Goal: Find specific page/section: Find specific page/section

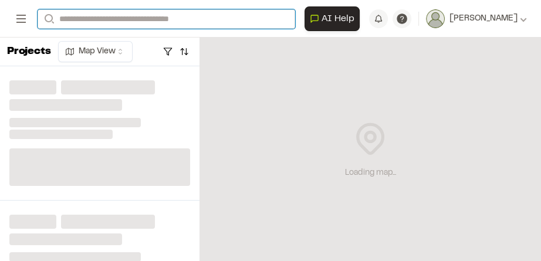
click at [108, 17] on input "Search" at bounding box center [167, 18] width 258 height 19
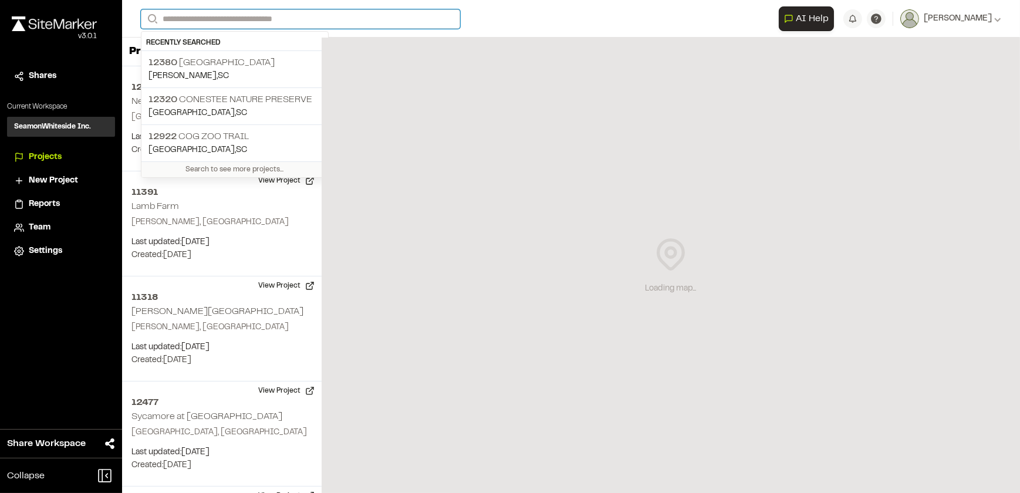
click at [211, 20] on input "Search" at bounding box center [300, 18] width 319 height 19
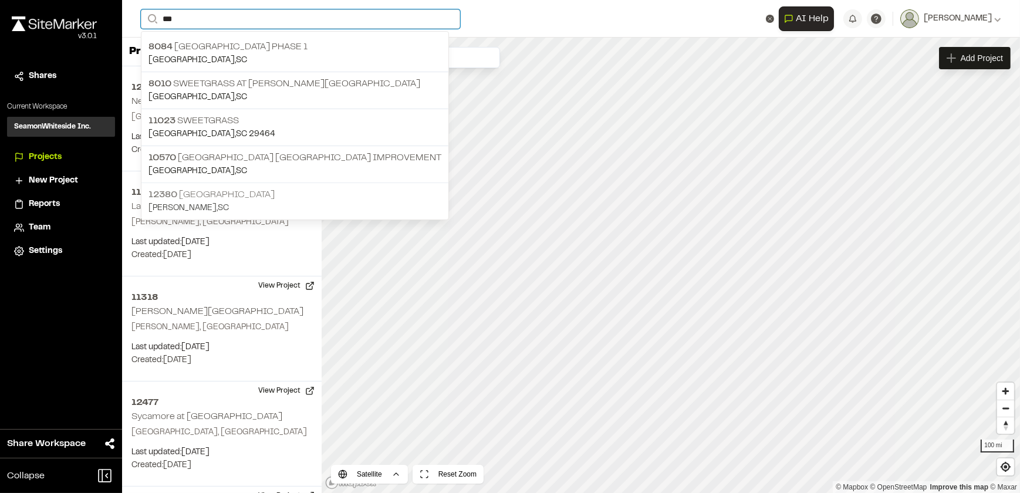
type input "***"
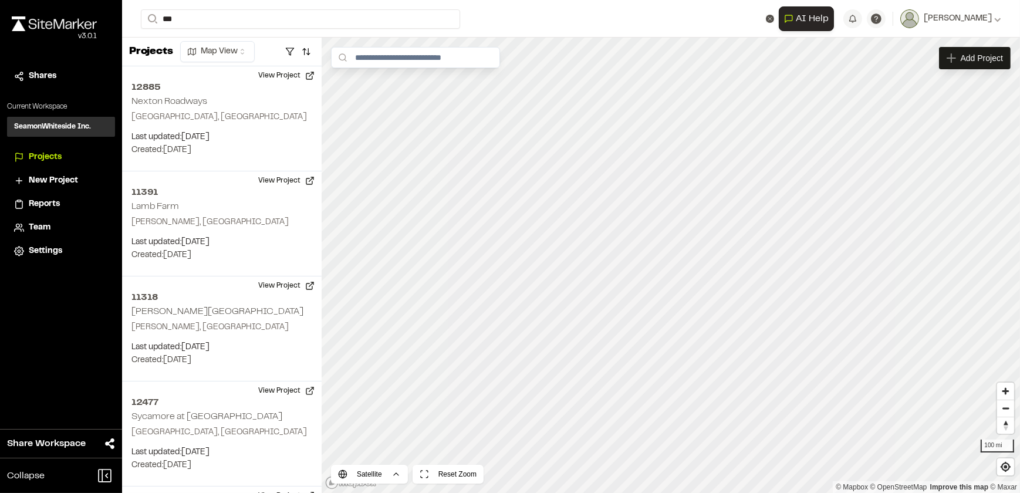
click at [210, 196] on div "**********" at bounding box center [571, 246] width 898 height 493
click at [200, 16] on input "***" at bounding box center [300, 18] width 319 height 19
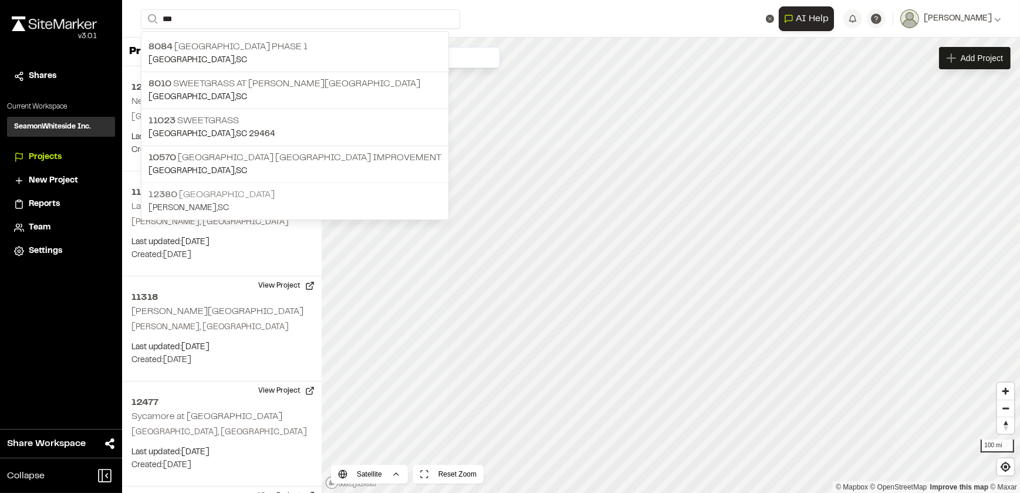
click at [194, 196] on p "12380 [GEOGRAPHIC_DATA]" at bounding box center [295, 195] width 293 height 14
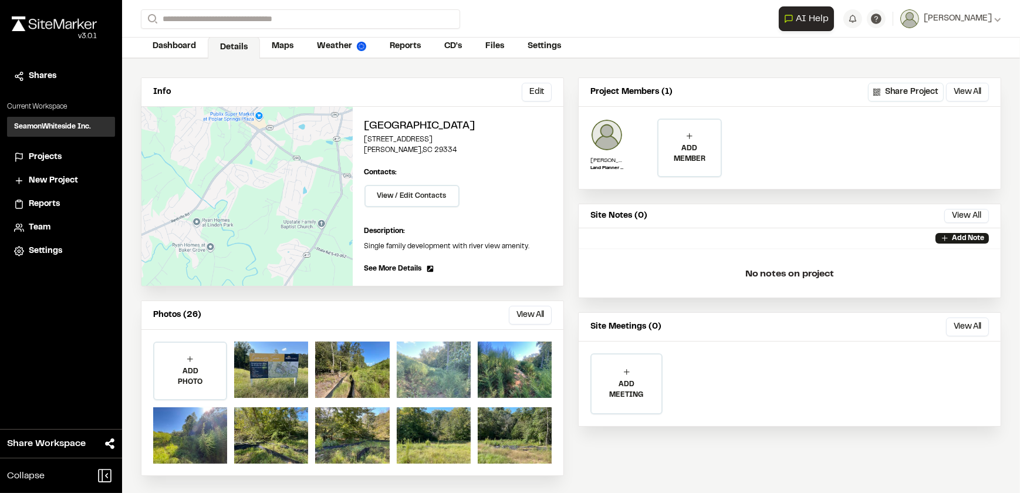
scroll to position [58, 0]
click at [531, 314] on button "View All" at bounding box center [530, 314] width 43 height 19
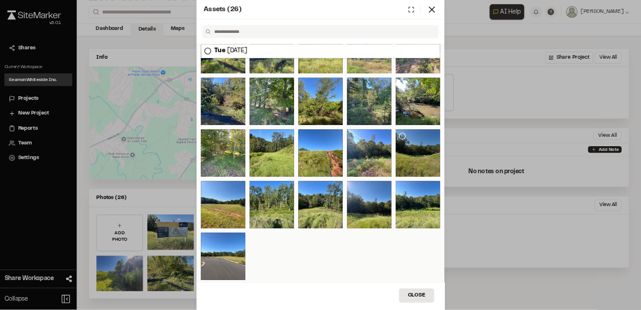
scroll to position [139, 0]
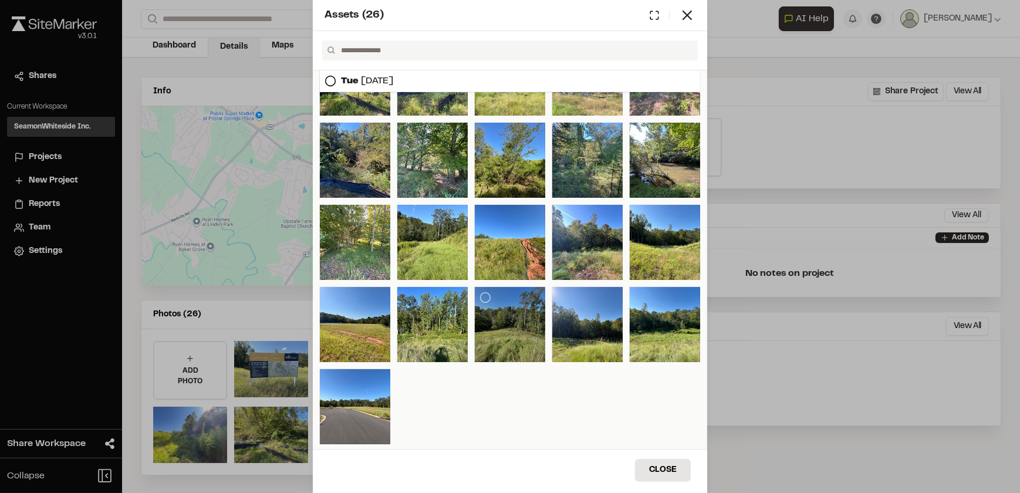
click at [503, 321] on div at bounding box center [510, 324] width 70 height 75
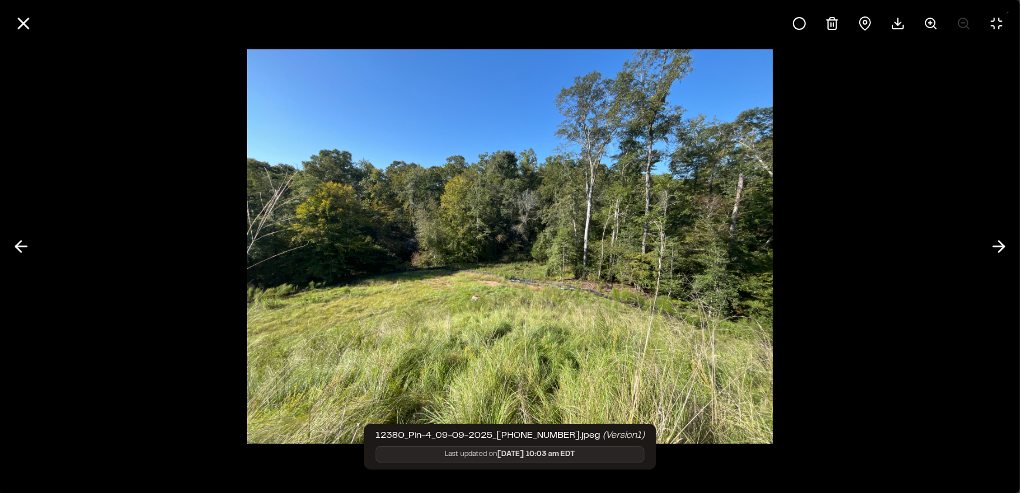
click at [675, 184] on img at bounding box center [510, 247] width 526 height 418
click at [938, 254] on div at bounding box center [510, 246] width 1020 height 493
click at [813, 190] on div at bounding box center [510, 246] width 1020 height 493
click at [795, 275] on div at bounding box center [510, 246] width 1020 height 493
click at [994, 28] on icon at bounding box center [997, 23] width 11 height 11
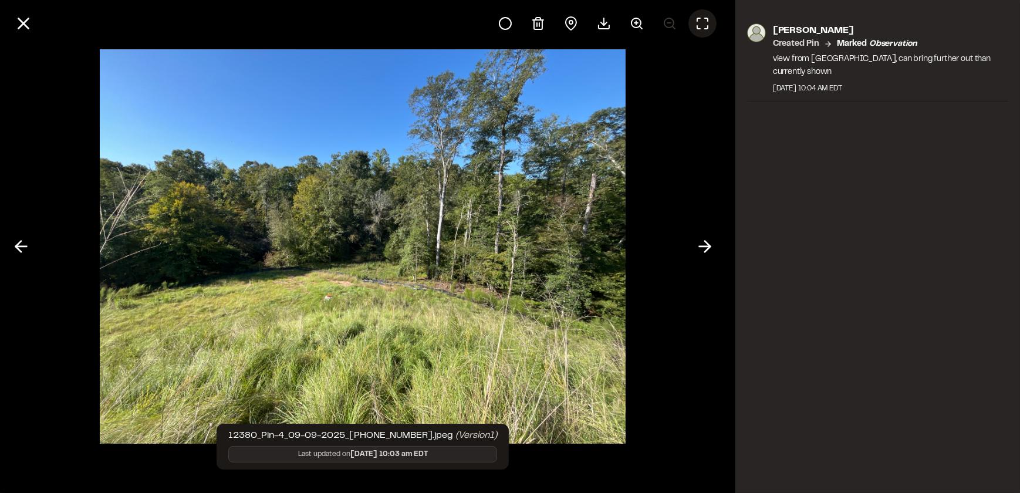
click at [652, 166] on div at bounding box center [363, 246] width 726 height 493
click at [22, 23] on icon at bounding box center [24, 24] width 20 height 20
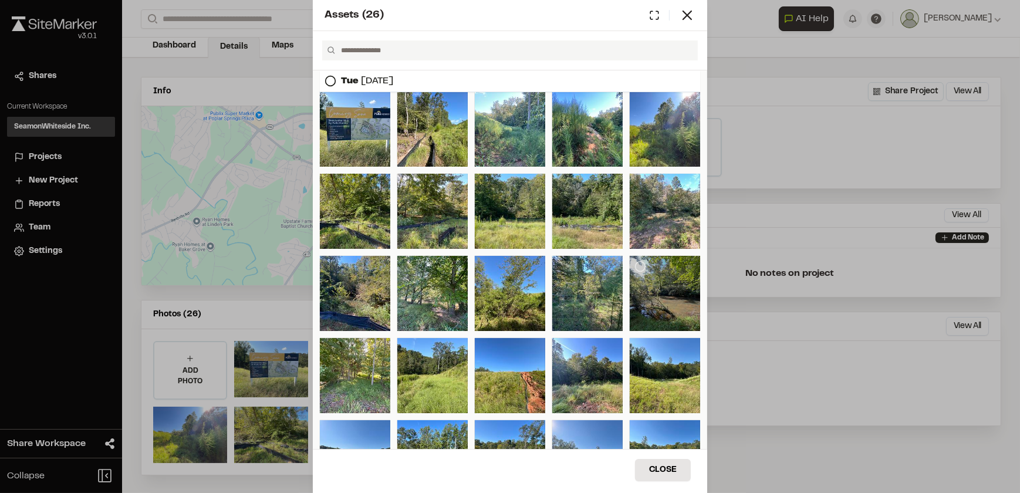
scroll to position [0, 0]
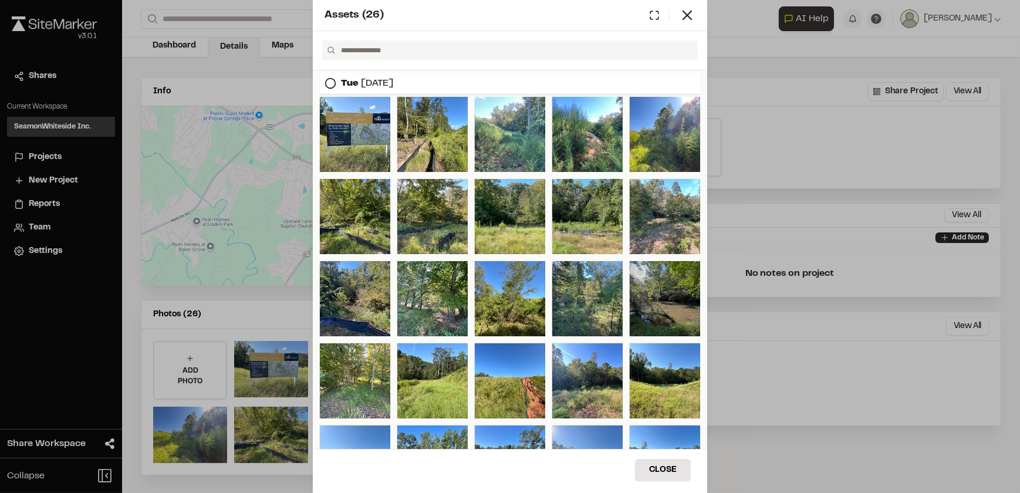
click at [659, 308] on div at bounding box center [665, 298] width 70 height 75
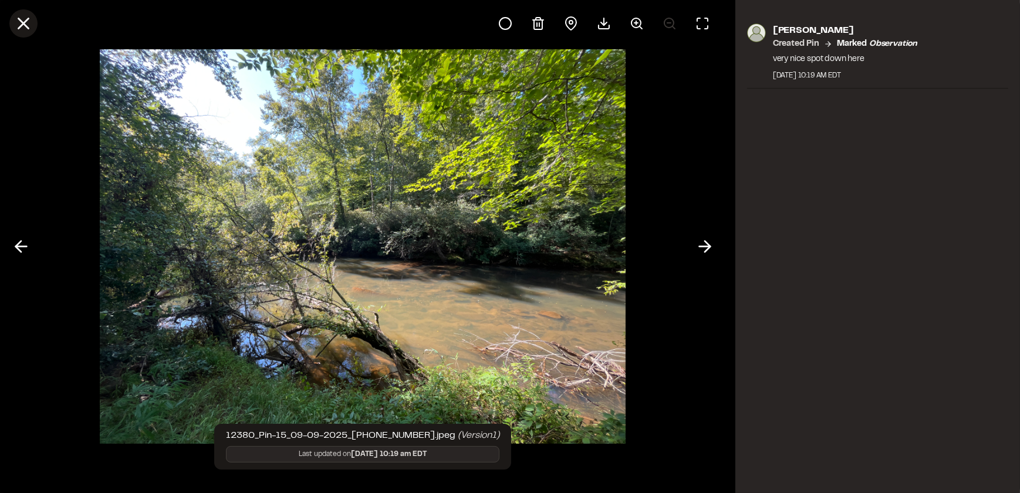
click at [21, 22] on line at bounding box center [24, 24] width 10 height 10
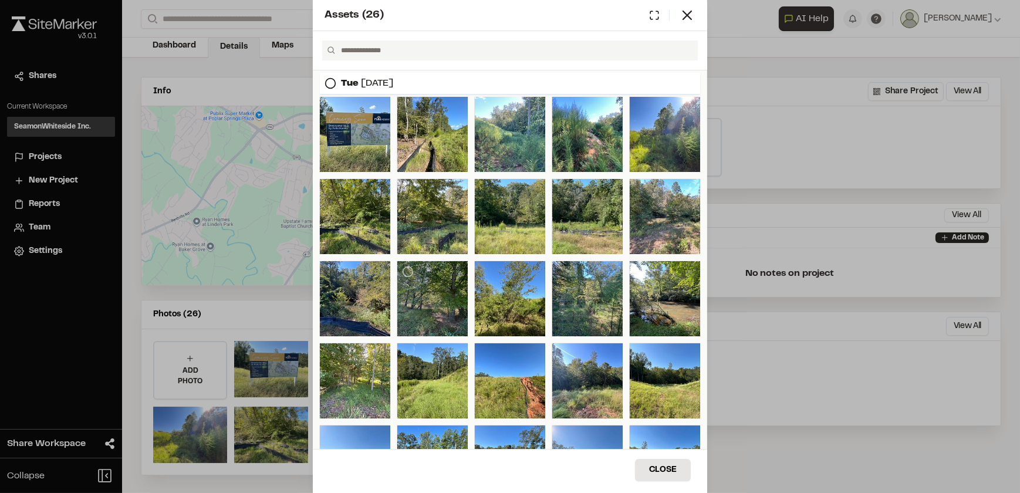
click at [444, 305] on div at bounding box center [433, 298] width 70 height 75
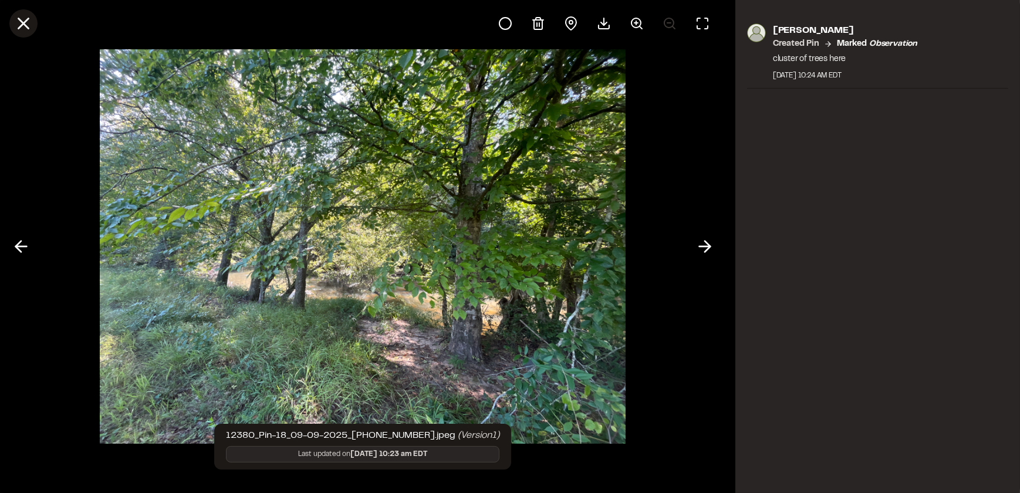
click at [22, 30] on icon at bounding box center [24, 24] width 20 height 20
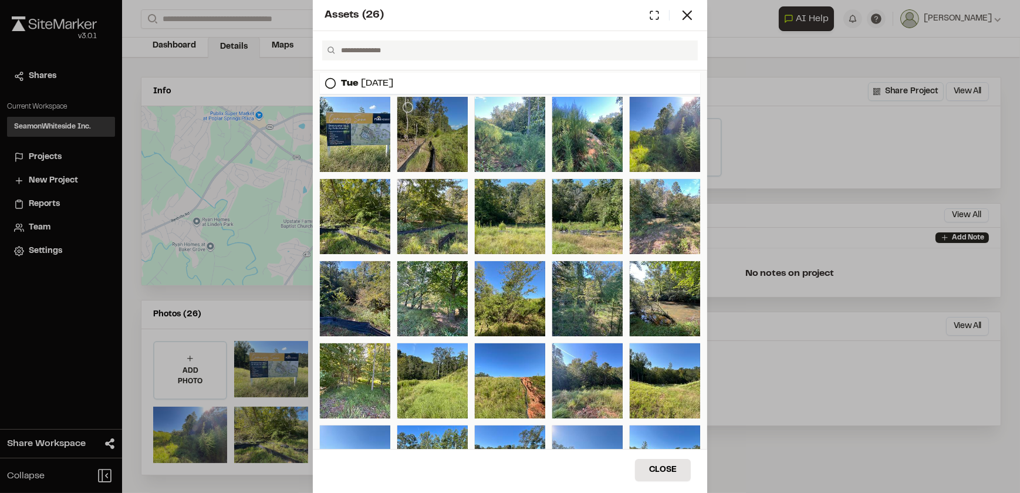
click at [440, 137] on div at bounding box center [433, 134] width 70 height 75
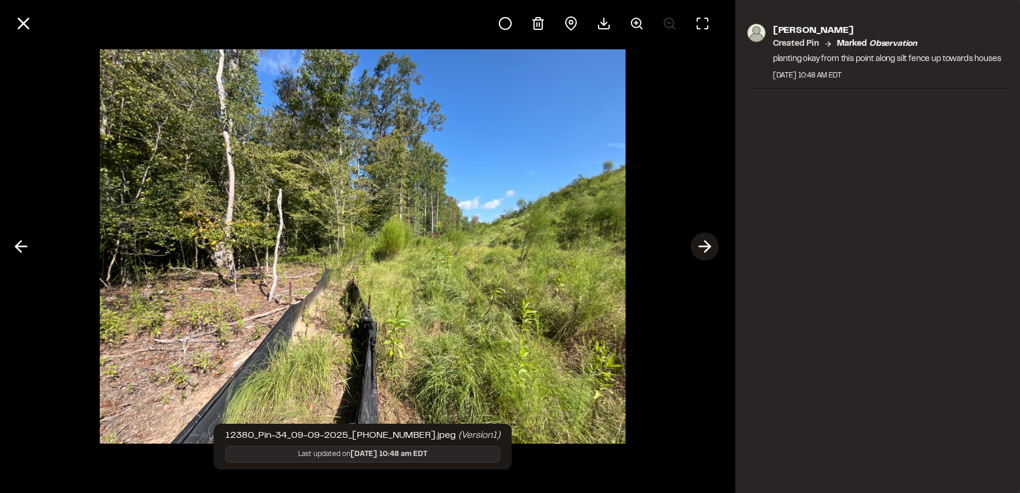
click at [705, 247] on line at bounding box center [705, 247] width 11 height 0
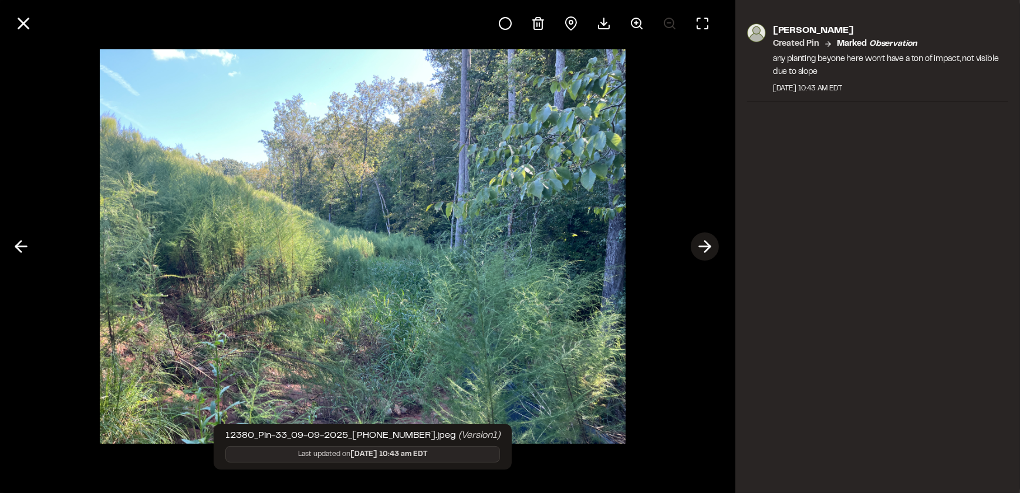
click at [704, 247] on icon at bounding box center [705, 247] width 19 height 20
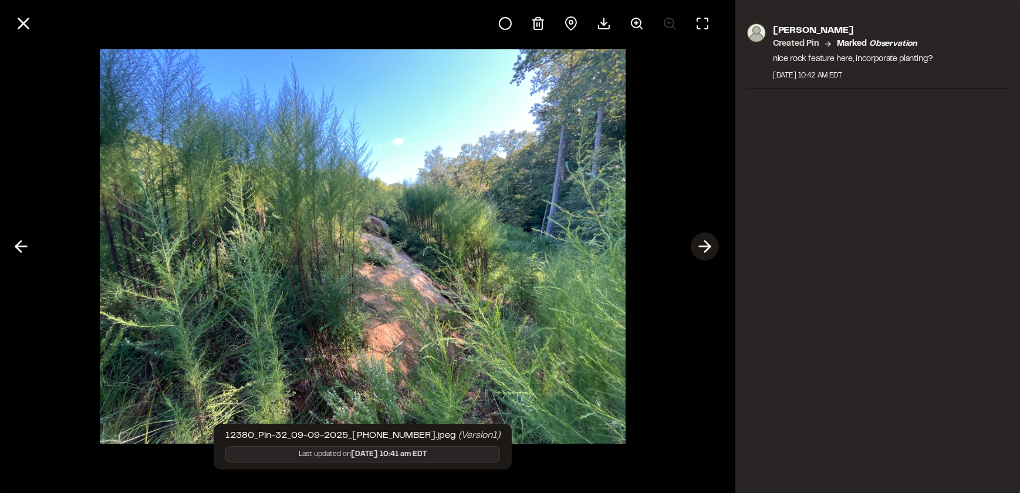
click at [708, 251] on icon at bounding box center [705, 247] width 19 height 20
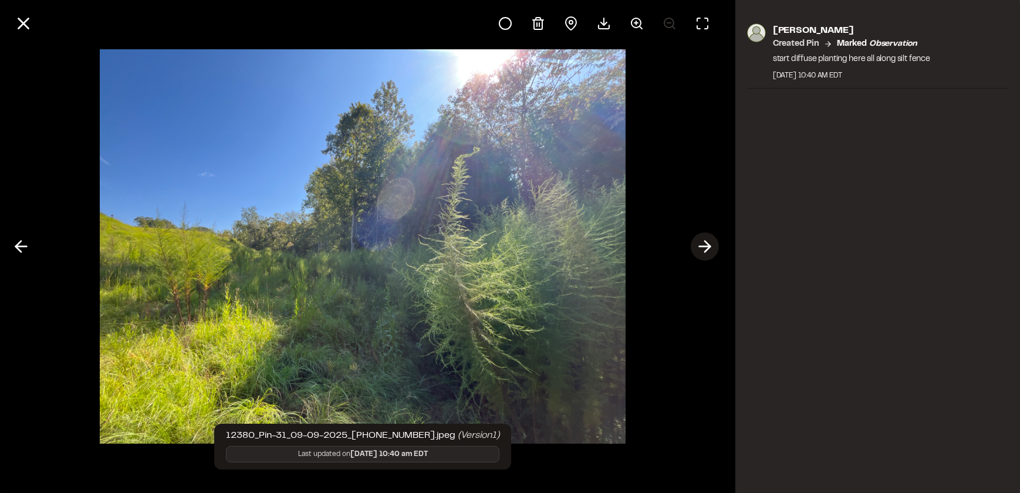
click at [708, 251] on icon at bounding box center [705, 247] width 19 height 20
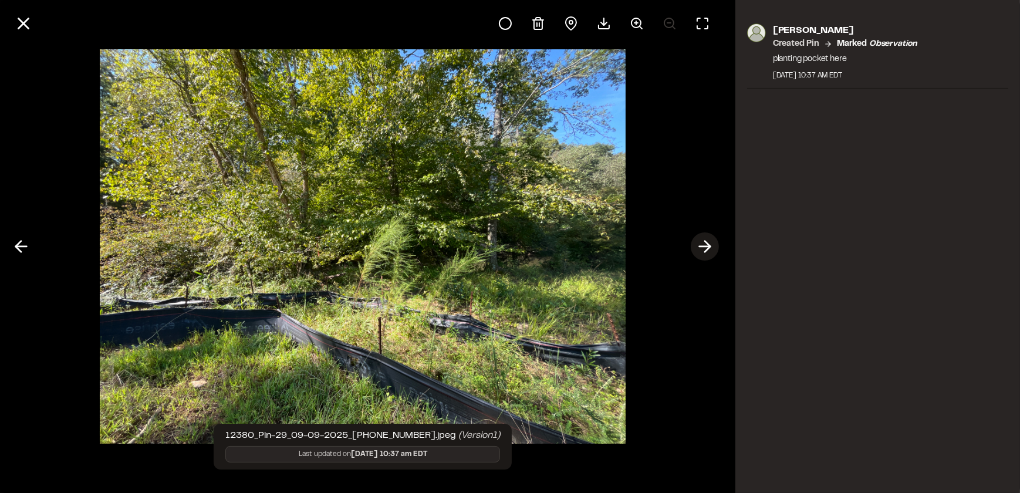
click at [708, 251] on icon at bounding box center [705, 247] width 19 height 20
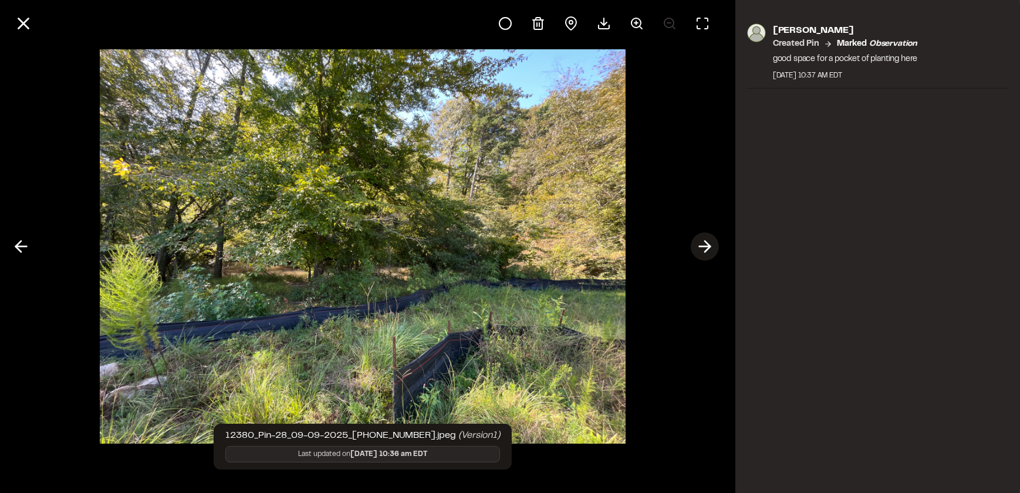
click at [706, 241] on polyline at bounding box center [707, 246] width 5 height 11
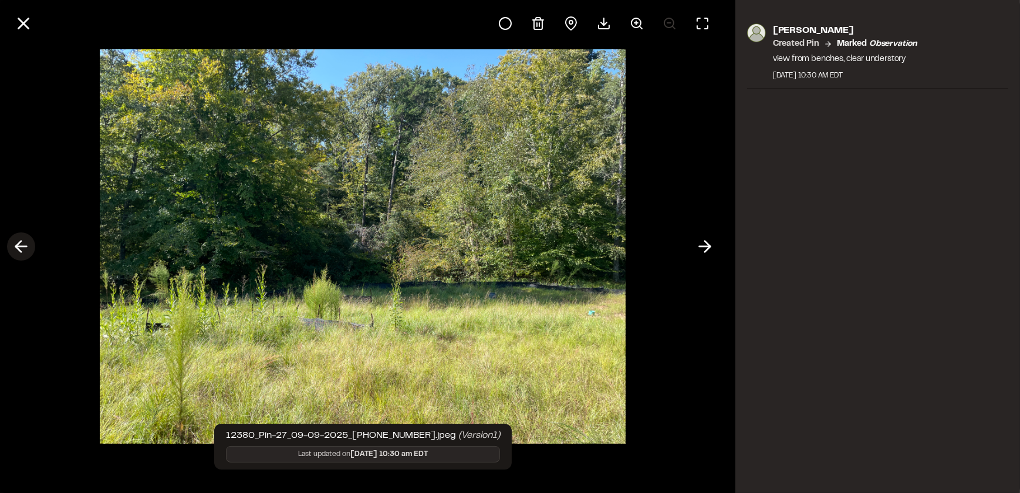
click at [19, 244] on icon at bounding box center [21, 247] width 19 height 20
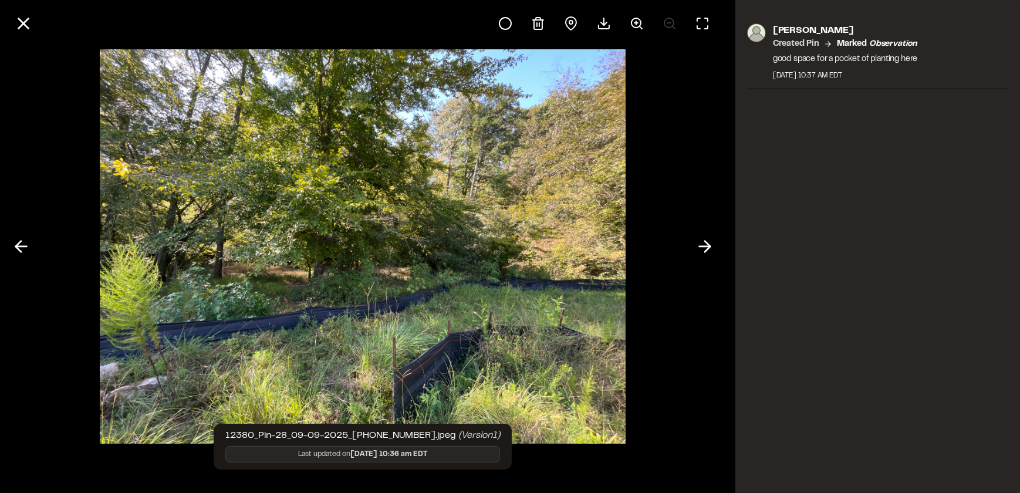
click at [746, 269] on div "[PERSON_NAME] Created Pin Marked observation good space for a pocket of plantin…" at bounding box center [878, 246] width 285 height 493
click at [21, 28] on icon at bounding box center [24, 24] width 20 height 20
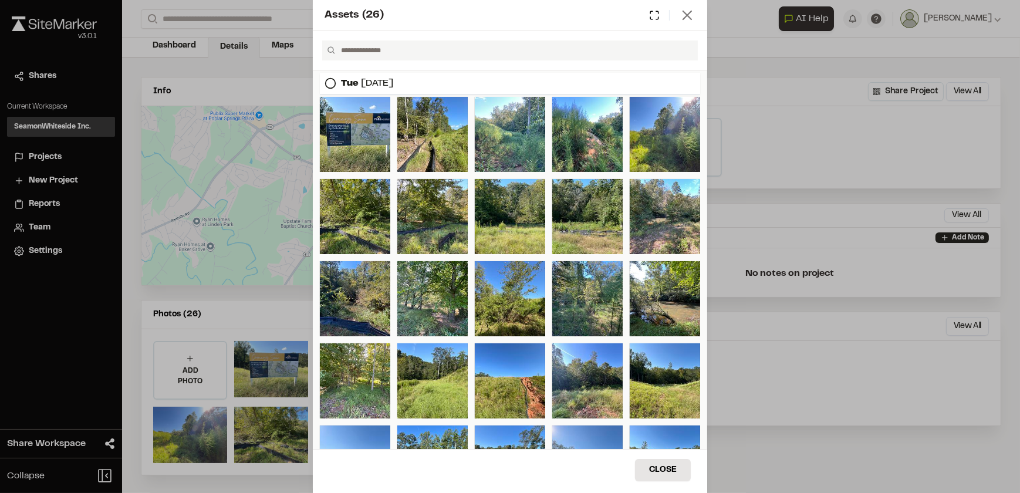
click at [691, 16] on icon at bounding box center [687, 15] width 16 height 16
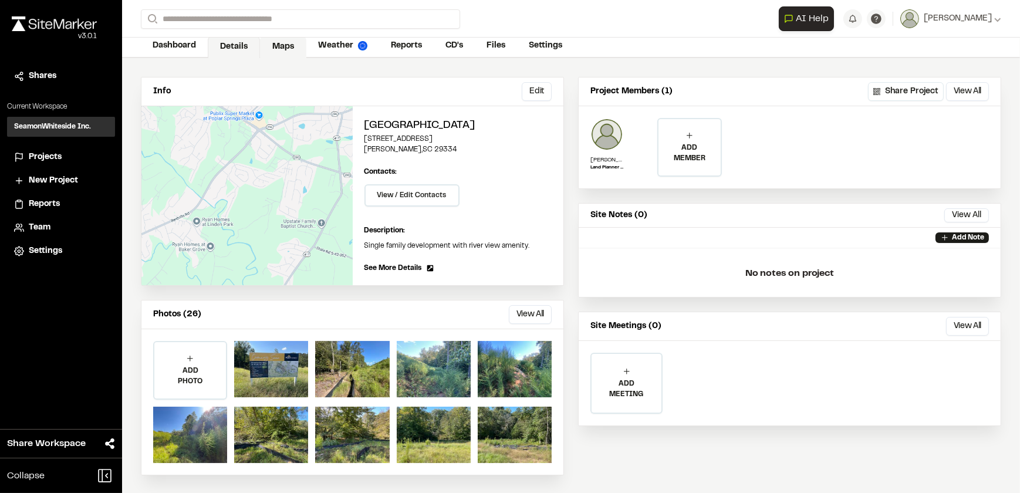
click at [278, 45] on link "Maps" at bounding box center [283, 47] width 46 height 22
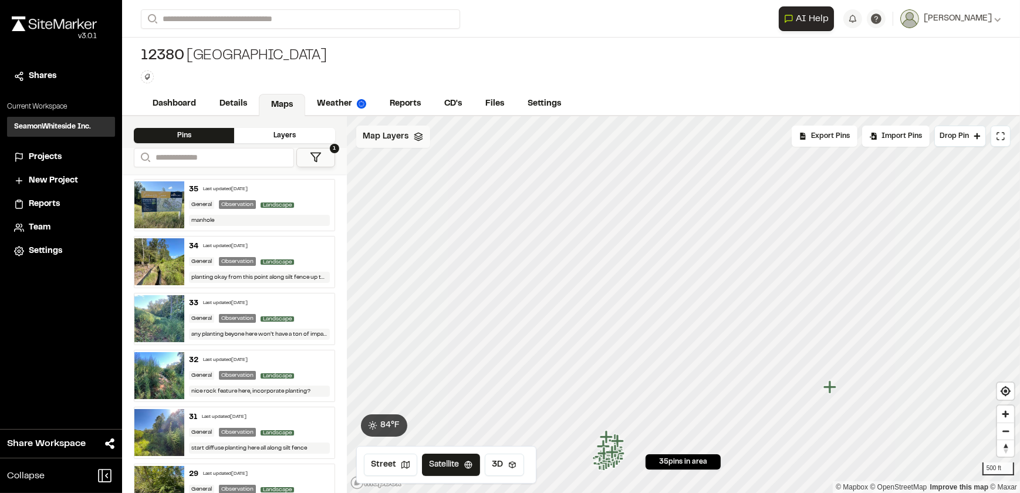
click at [411, 144] on div "Map Layers" at bounding box center [393, 137] width 74 height 22
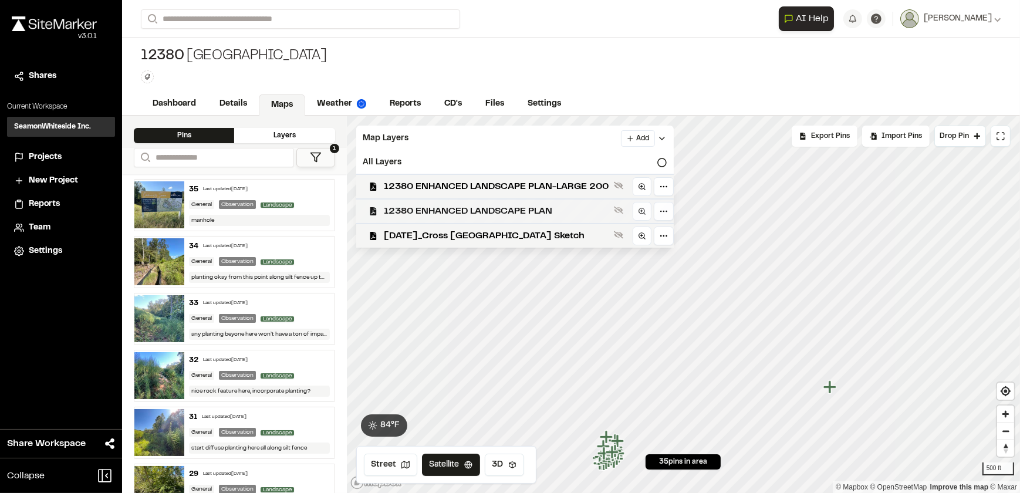
click at [441, 208] on span "12380 ENHANCED LANDSCAPE PLAN" at bounding box center [497, 211] width 225 height 14
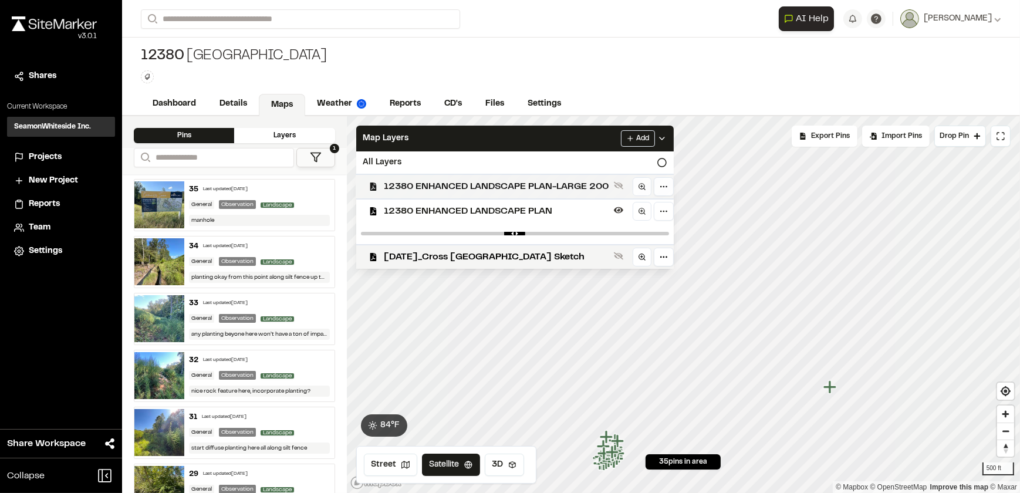
click at [506, 182] on span "12380 ENHANCED LANDSCAPE PLAN-LARGE 200" at bounding box center [497, 187] width 225 height 14
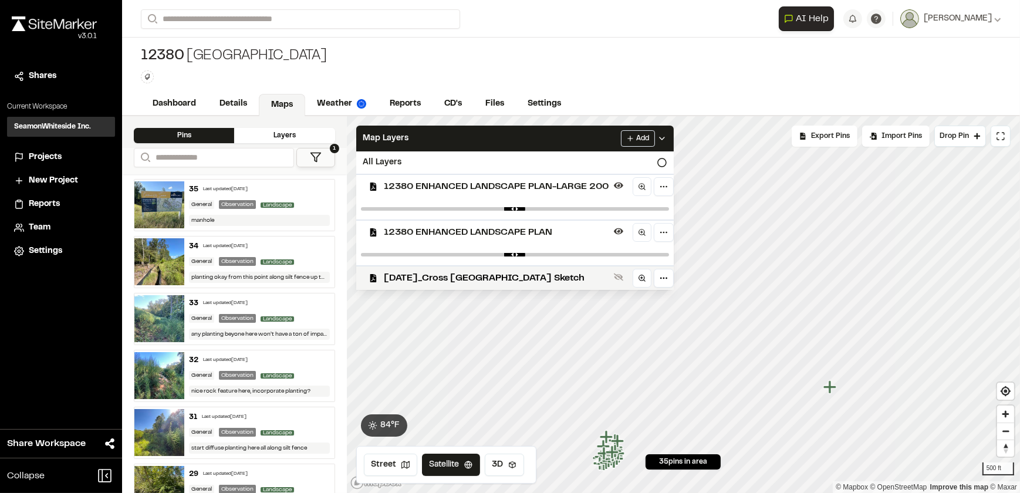
click at [493, 178] on div "12380 ENHANCED LANDSCAPE PLAN-LARGE 200" at bounding box center [510, 186] width 327 height 25
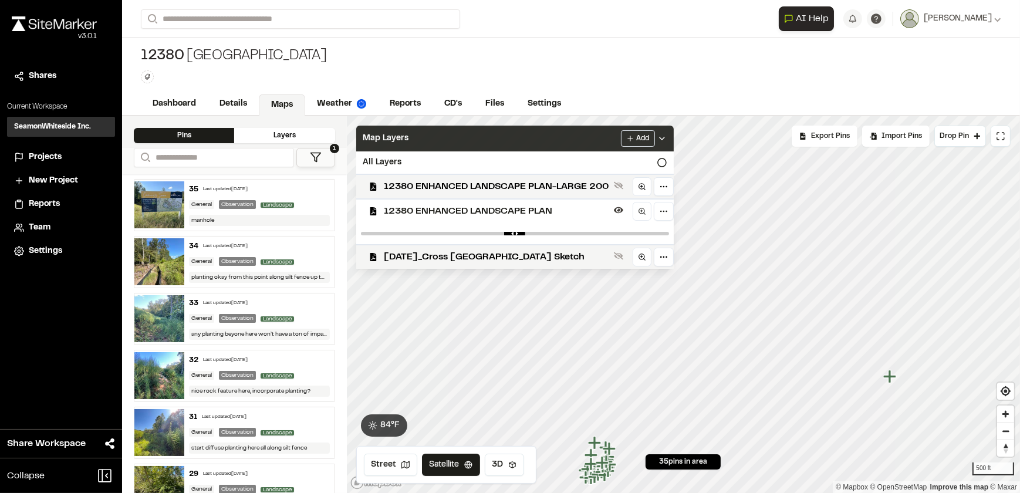
click at [553, 140] on div "Map Layers Add" at bounding box center [515, 139] width 318 height 26
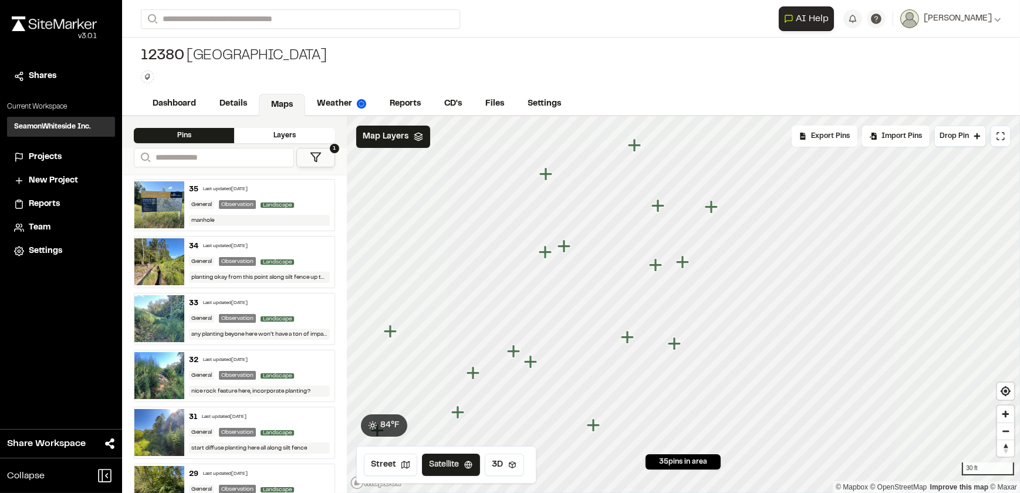
click at [657, 264] on icon "Map marker" at bounding box center [655, 264] width 13 height 13
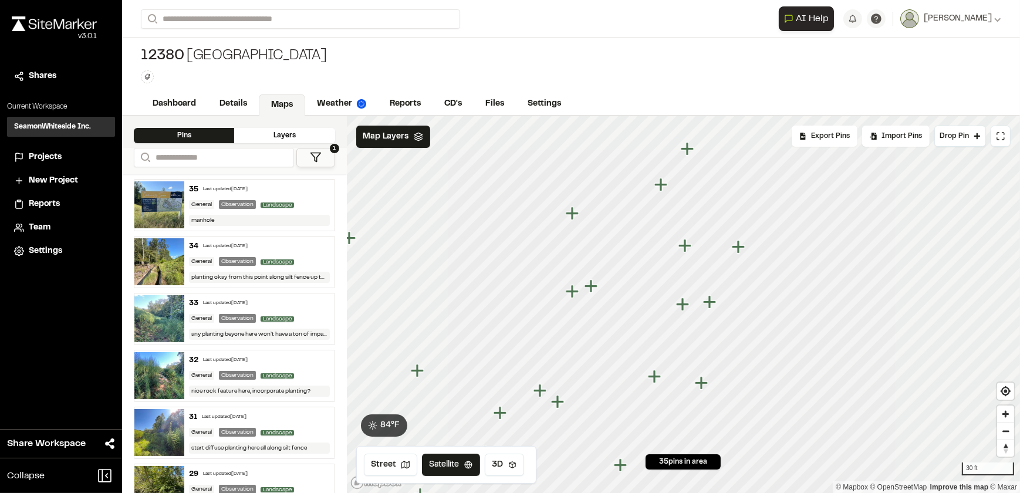
click at [685, 309] on icon "Map marker" at bounding box center [683, 304] width 15 height 15
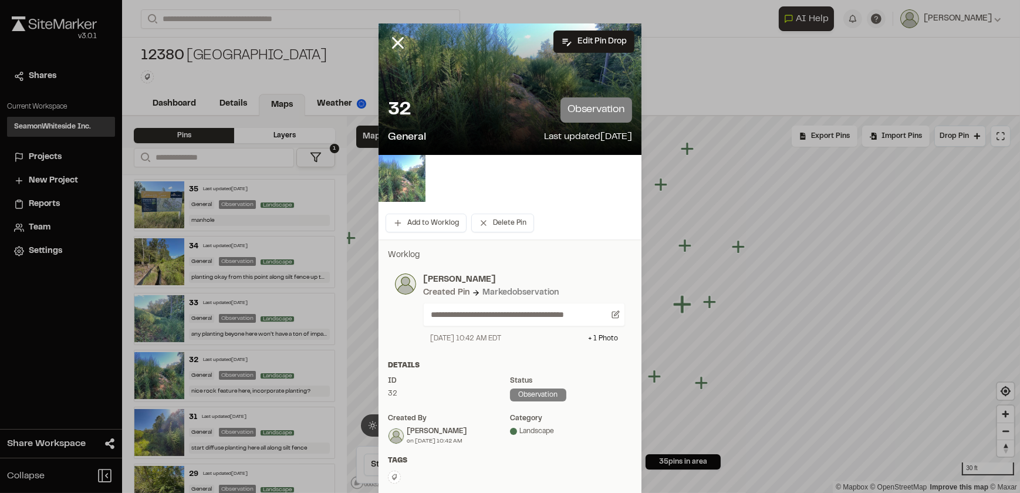
click at [394, 184] on img at bounding box center [402, 178] width 47 height 47
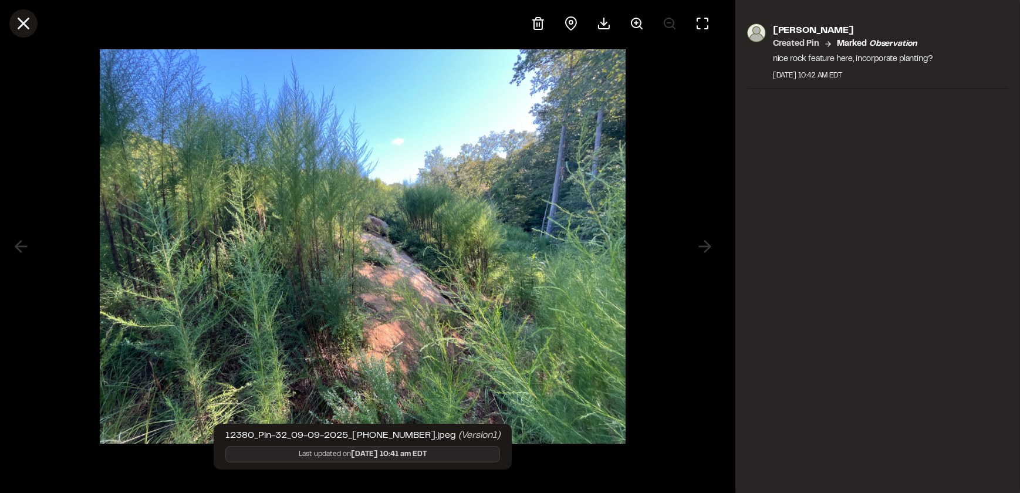
click at [18, 25] on icon at bounding box center [24, 24] width 20 height 20
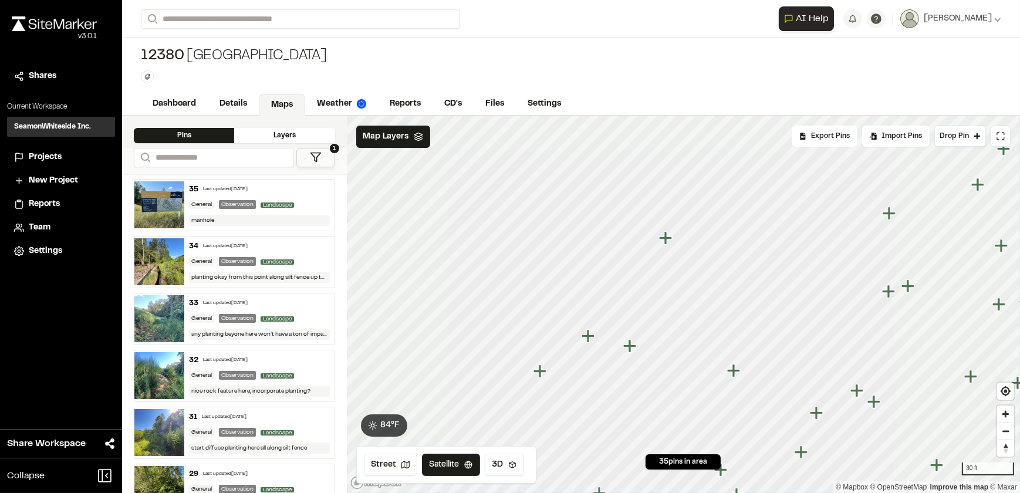
click at [628, 347] on icon "Map marker" at bounding box center [629, 345] width 13 height 13
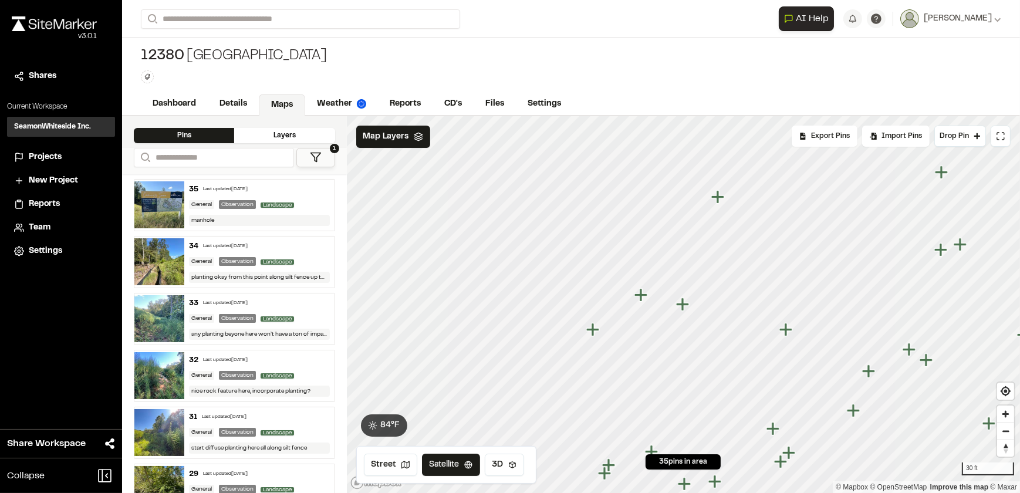
click at [641, 298] on icon "Map marker" at bounding box center [640, 294] width 13 height 13
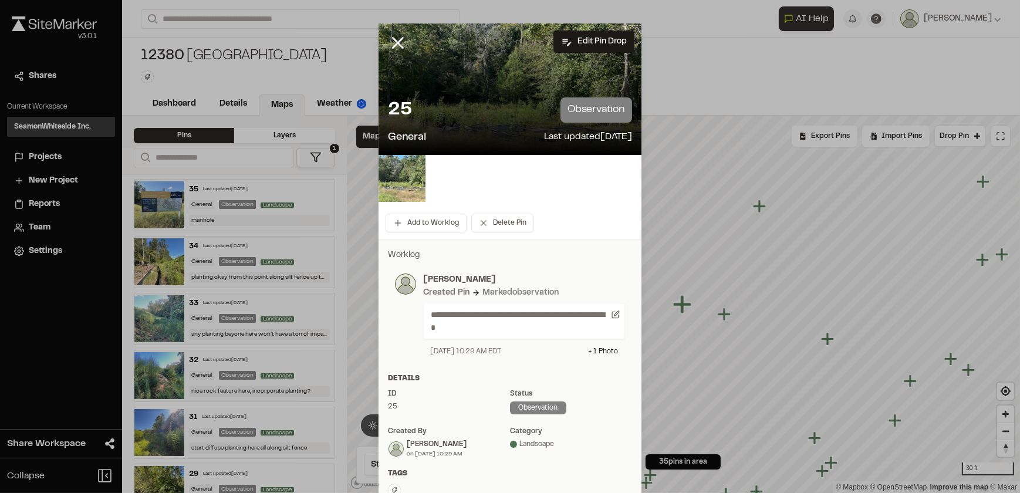
click at [406, 178] on img at bounding box center [402, 178] width 47 height 47
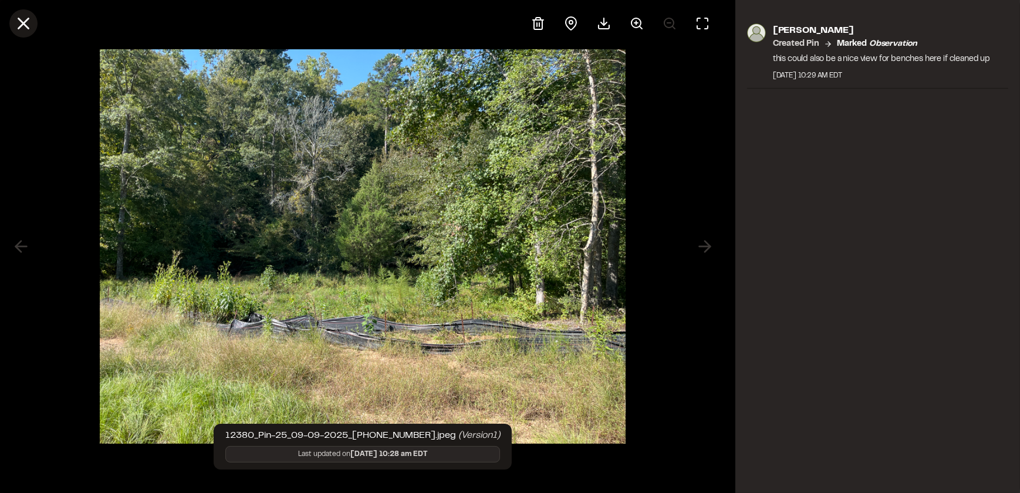
click at [26, 31] on icon at bounding box center [24, 24] width 20 height 20
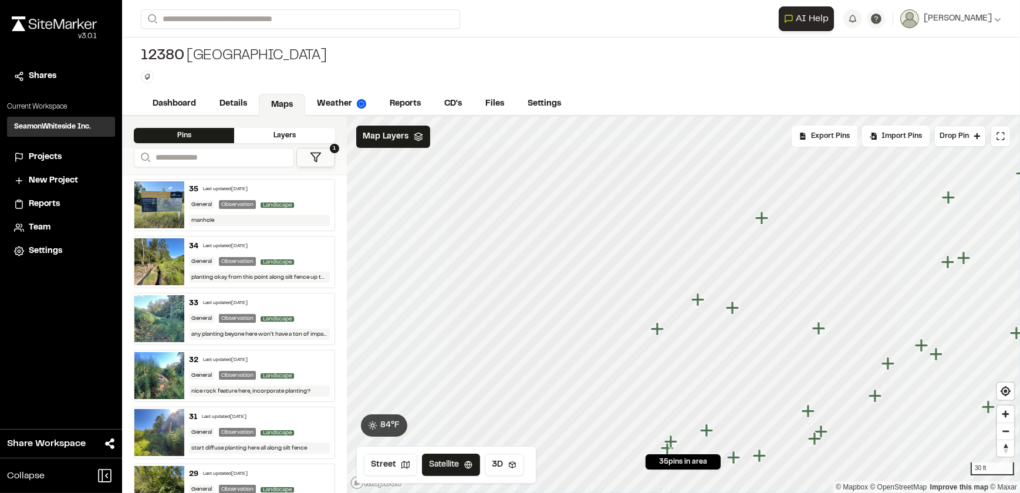
click at [734, 308] on icon "Map marker" at bounding box center [732, 307] width 13 height 13
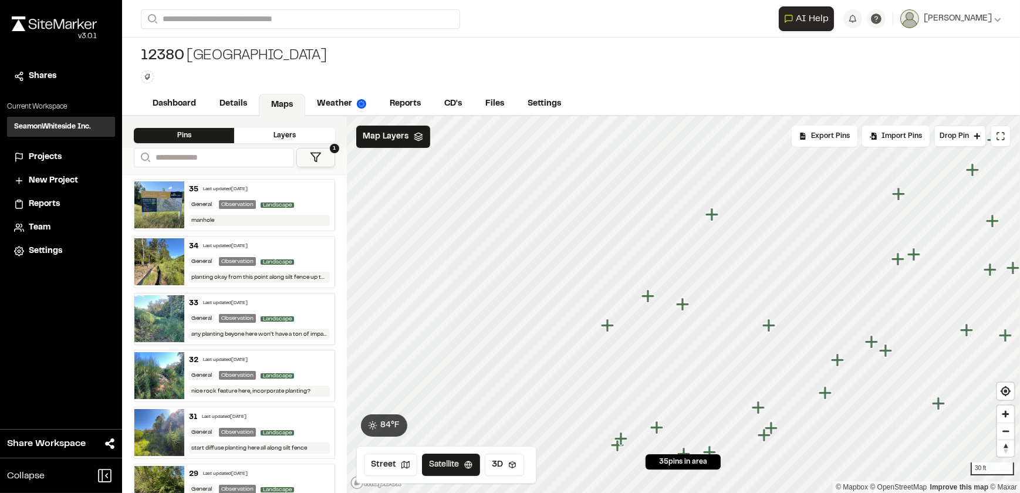
click at [607, 329] on icon "Map marker" at bounding box center [607, 325] width 13 height 13
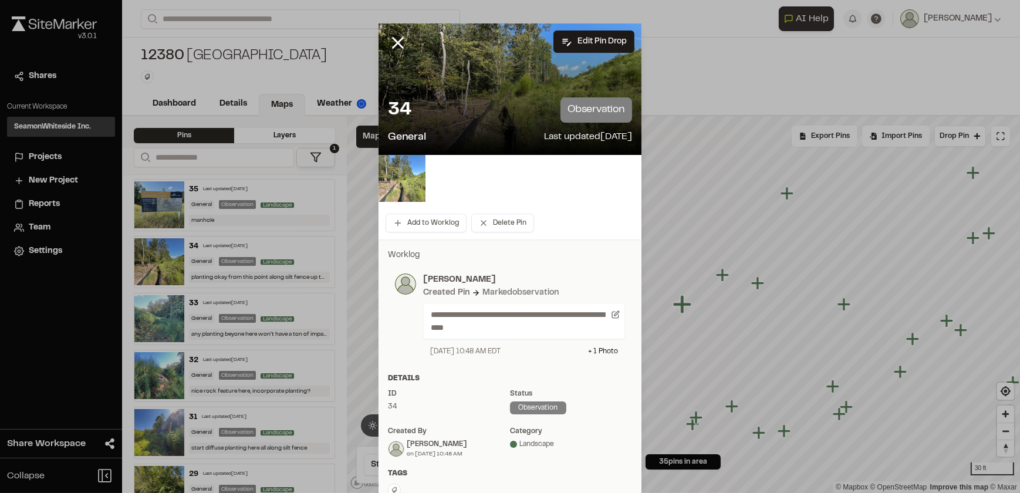
click at [389, 181] on img at bounding box center [402, 178] width 47 height 47
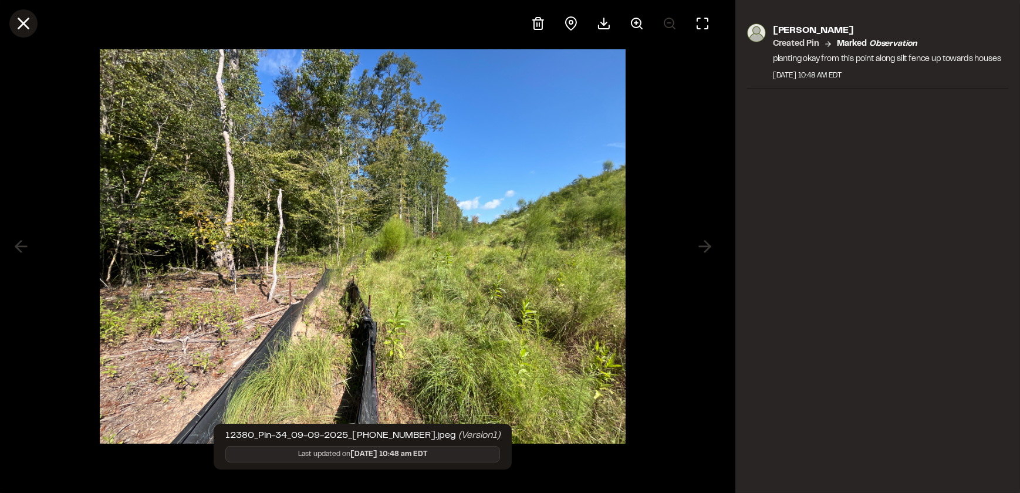
click at [19, 22] on icon at bounding box center [24, 24] width 20 height 20
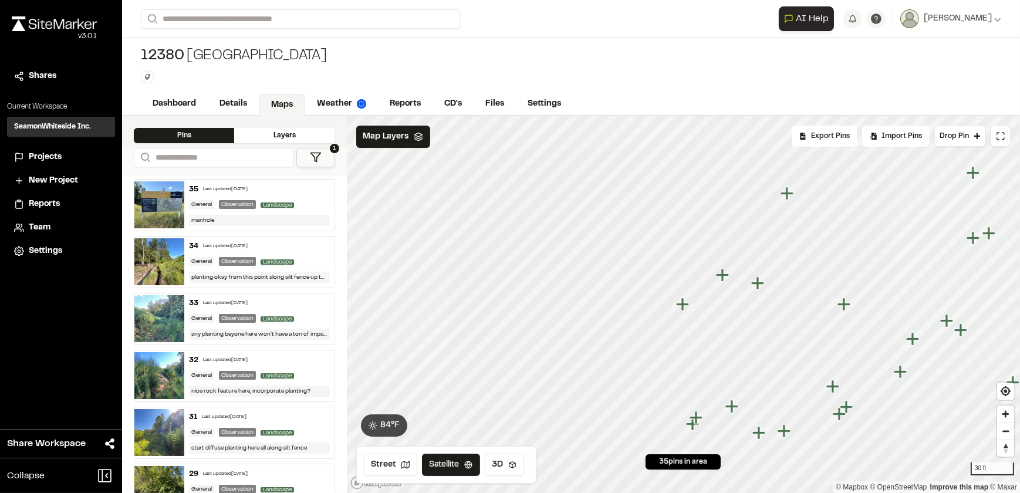
click at [682, 303] on icon "Map marker" at bounding box center [682, 304] width 13 height 13
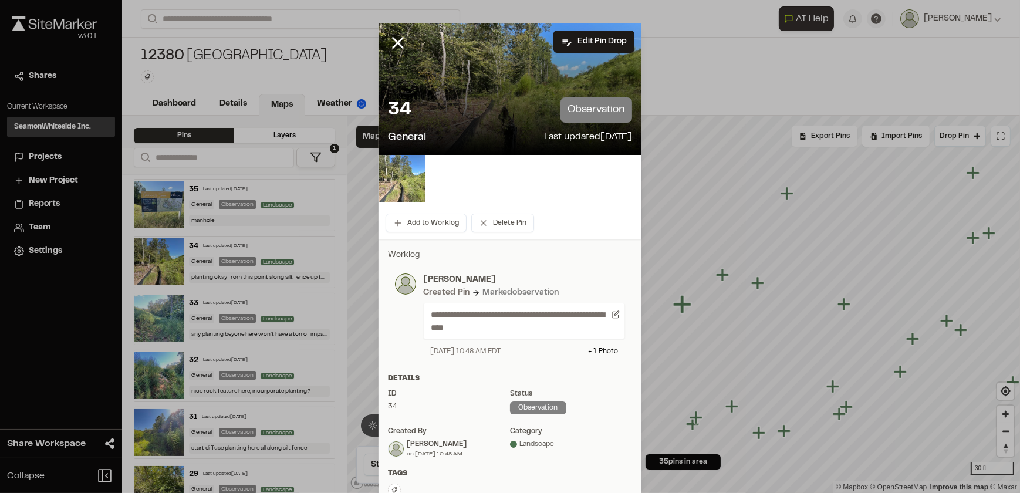
click at [399, 171] on img at bounding box center [402, 178] width 47 height 47
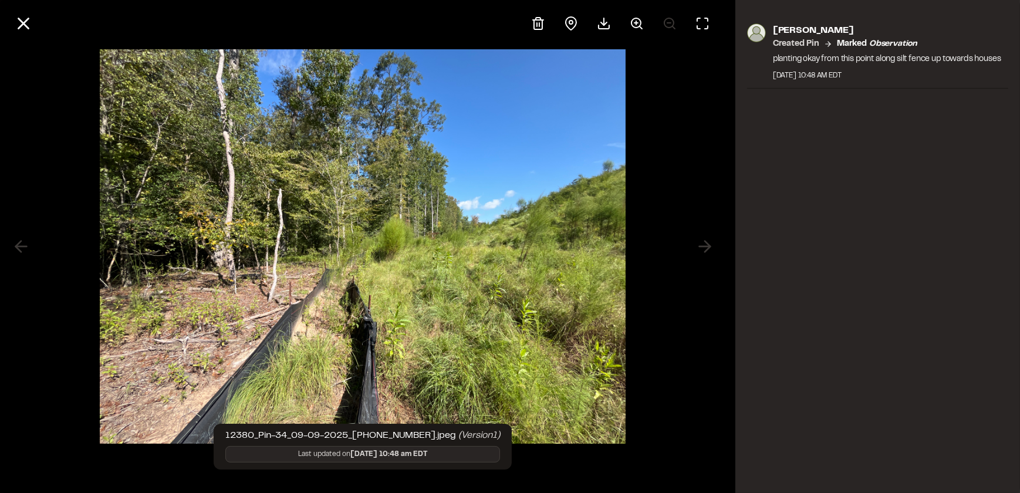
click at [658, 194] on div at bounding box center [363, 246] width 726 height 493
click at [759, 199] on div "[PERSON_NAME] Created Pin Marked observation planting okay from this point alon…" at bounding box center [878, 246] width 285 height 493
click at [14, 17] on icon at bounding box center [24, 24] width 20 height 20
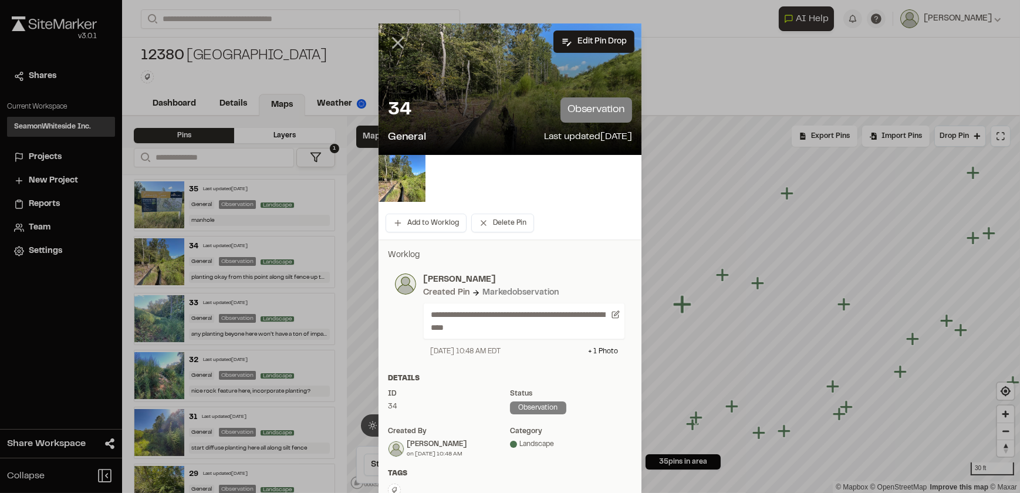
click at [394, 35] on icon at bounding box center [398, 43] width 20 height 20
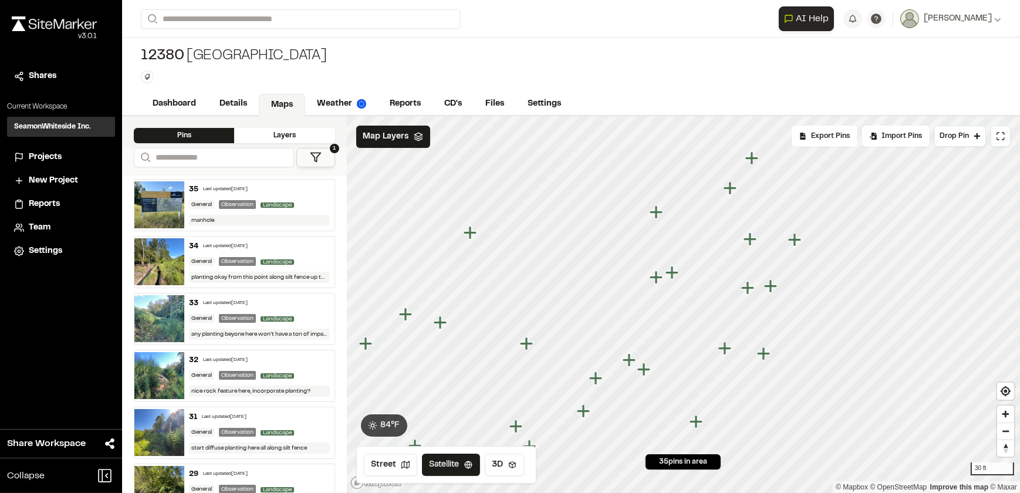
click at [629, 360] on icon "Map marker" at bounding box center [628, 359] width 13 height 13
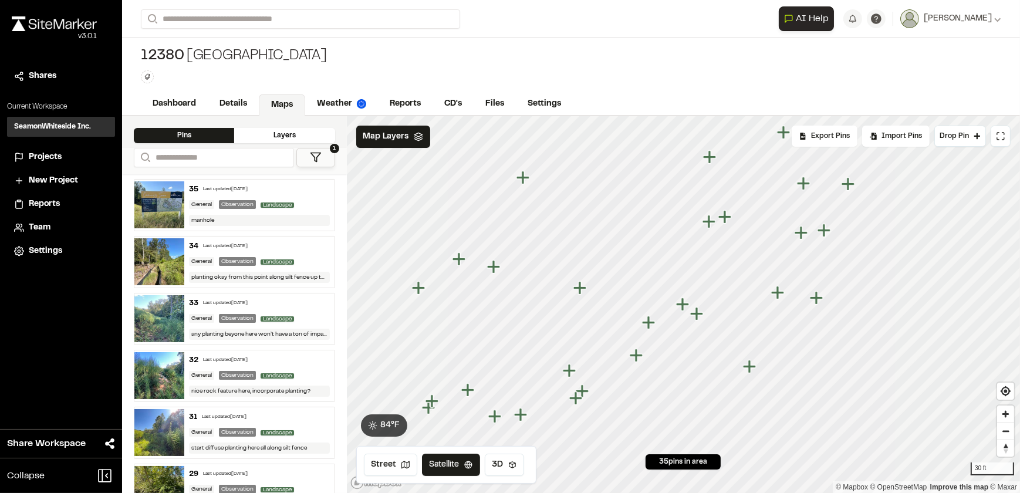
click at [519, 176] on icon "Map marker" at bounding box center [522, 177] width 13 height 13
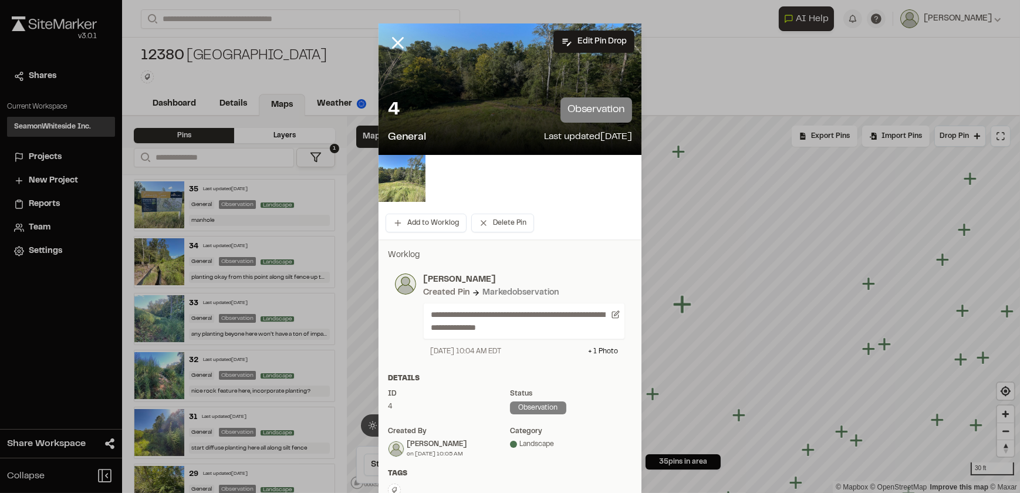
click at [400, 170] on img at bounding box center [402, 178] width 47 height 47
